Goal: Information Seeking & Learning: Learn about a topic

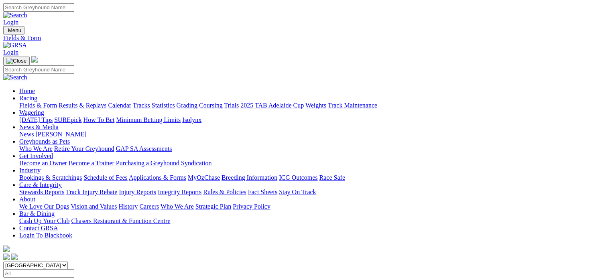
click at [68, 262] on select "South Australia New South Wales Northern Territory Queensland Tasmania Victoria…" at bounding box center [35, 266] width 65 height 8
select select "NSW"
click at [55, 262] on select "South Australia New South Wales Northern Territory Queensland Tasmania Victoria…" at bounding box center [35, 266] width 65 height 8
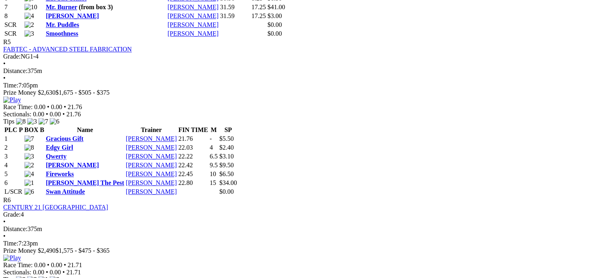
scroll to position [1084, 0]
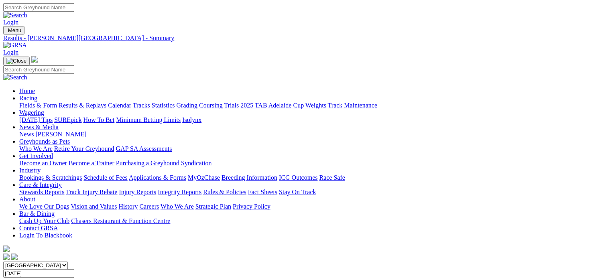
select select "[GEOGRAPHIC_DATA]"
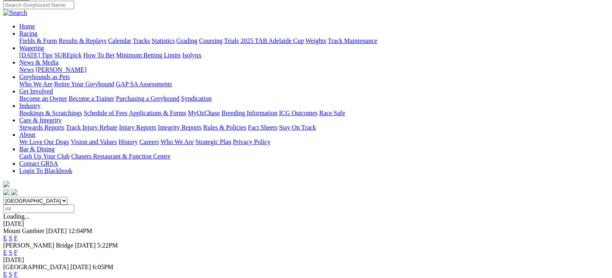
scroll to position [40, 0]
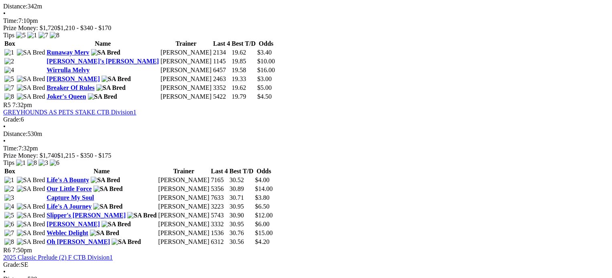
scroll to position [923, 0]
